Goal: Information Seeking & Learning: Find specific fact

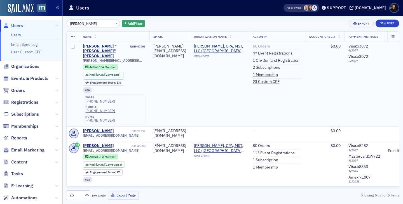
type input "Gerstein"
click at [270, 45] on link "60 Orders" at bounding box center [261, 46] width 17 height 5
click at [114, 23] on button "×" at bounding box center [116, 23] width 5 height 5
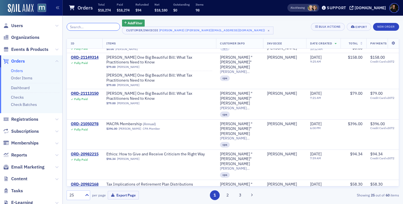
scroll to position [98, 0]
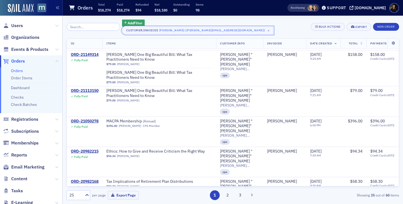
drag, startPoint x: 225, startPoint y: 30, endPoint x: 115, endPoint y: 27, distance: 110.3
click at [266, 30] on span "×" at bounding box center [268, 30] width 5 height 5
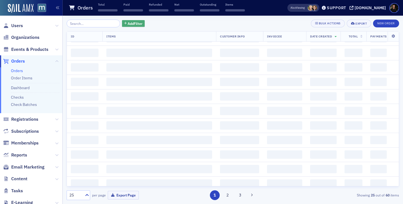
click at [127, 26] on button "Add Filter" at bounding box center [133, 23] width 23 height 7
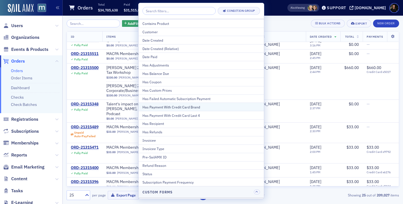
scroll to position [43, 0]
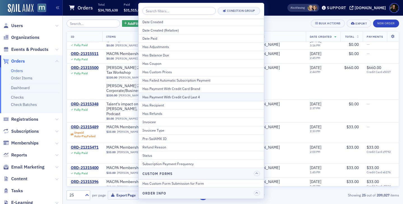
click at [167, 96] on div "Has Payment With Credit Card Last 4" at bounding box center [200, 97] width 117 height 5
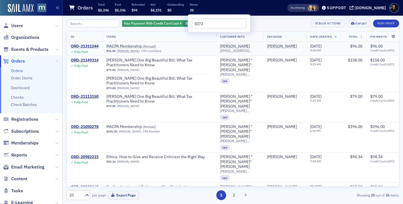
type input "3072"
click at [84, 45] on div "ORD-21311244" at bounding box center [85, 46] width 28 height 5
